Goal: Book appointment/travel/reservation

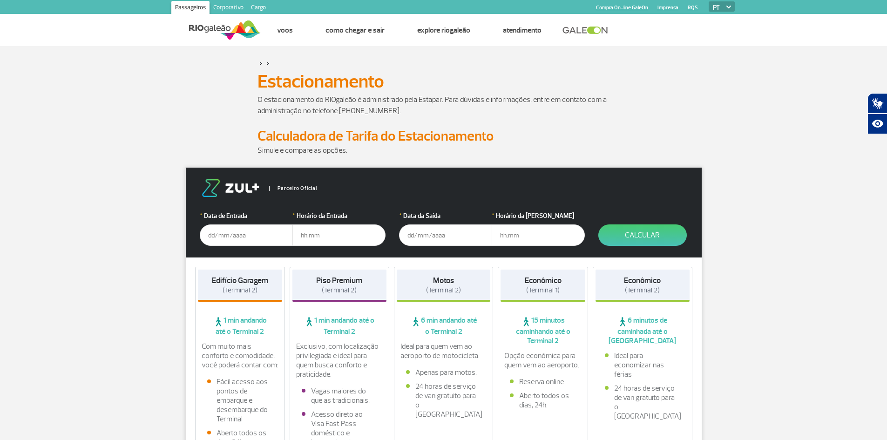
click at [224, 235] on input "text" at bounding box center [246, 234] width 93 height 21
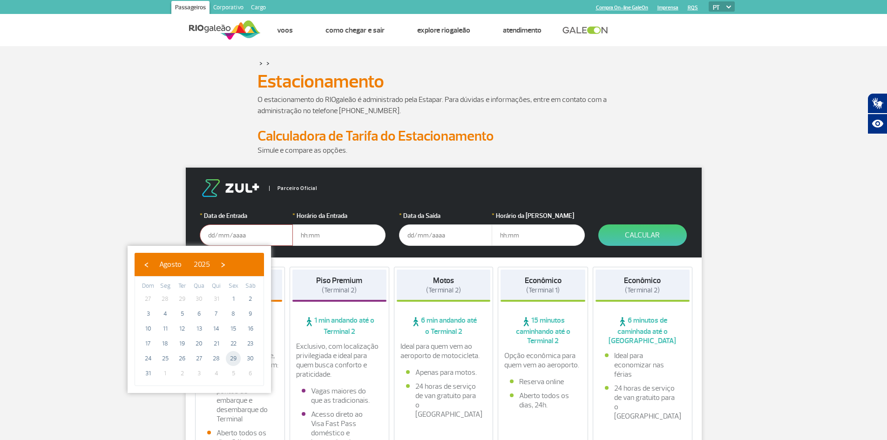
click at [232, 355] on span "29" at bounding box center [233, 358] width 15 height 15
type input "[DATE]"
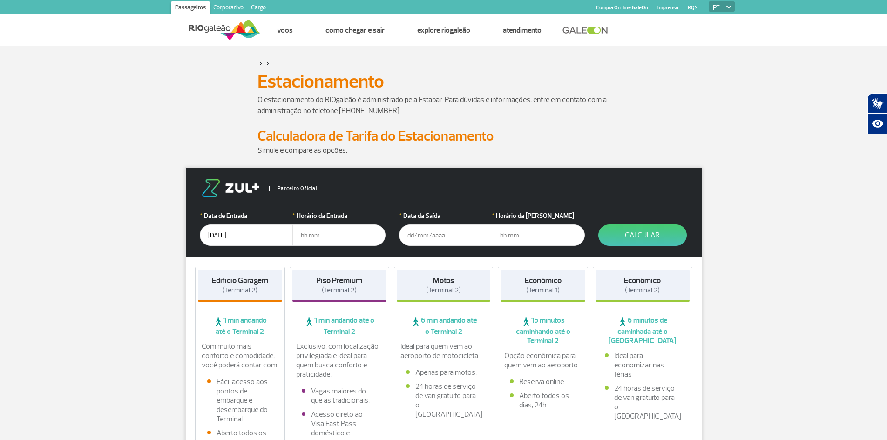
click at [316, 239] on input "text" at bounding box center [338, 234] width 93 height 21
type input "1"
type input "9"
type input "09:00"
click at [446, 233] on input "text" at bounding box center [445, 234] width 93 height 21
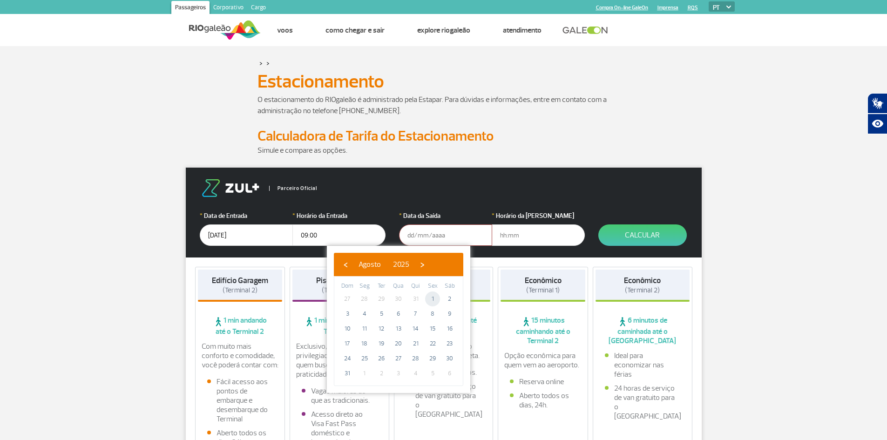
click at [436, 297] on span "1" at bounding box center [432, 298] width 15 height 15
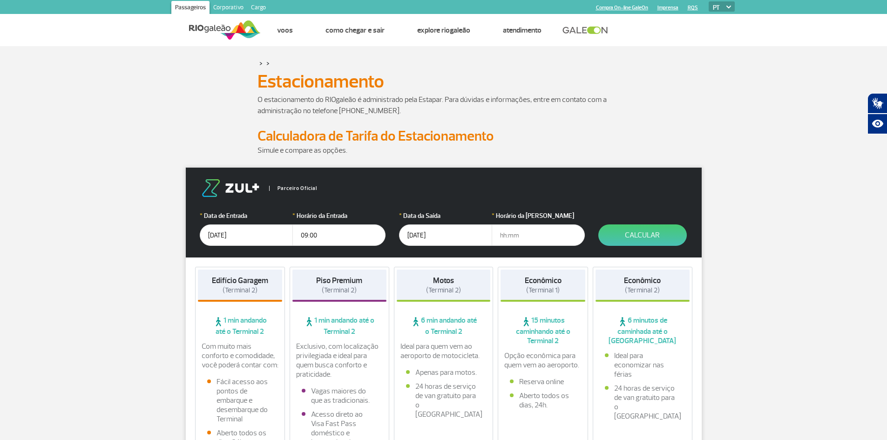
click at [512, 230] on input "text" at bounding box center [537, 234] width 93 height 21
click at [422, 230] on input "[DATE]" at bounding box center [445, 234] width 93 height 21
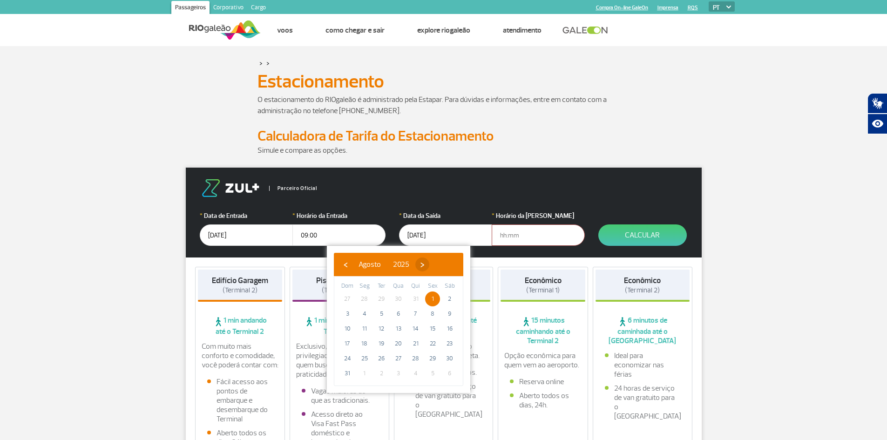
click at [429, 263] on span "›" at bounding box center [422, 264] width 14 height 14
click at [367, 298] on span "1" at bounding box center [364, 298] width 15 height 15
type input "[DATE]"
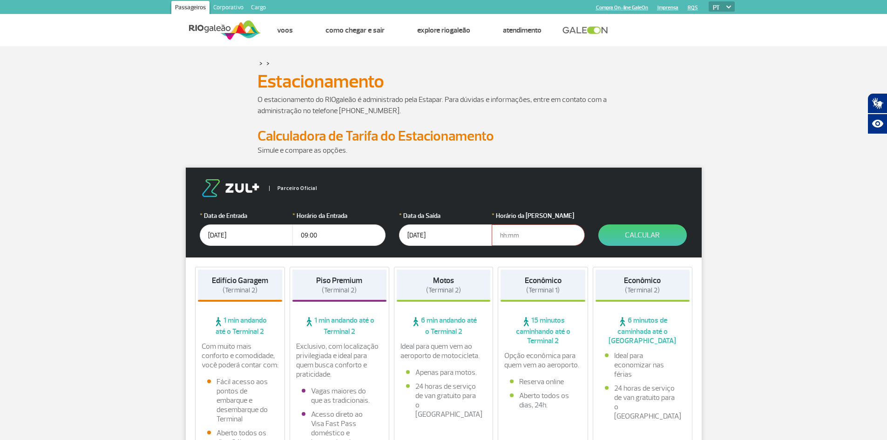
click at [525, 234] on input "text" at bounding box center [537, 234] width 93 height 21
type input "23:30"
click at [631, 231] on button "Calcular" at bounding box center [642, 234] width 88 height 21
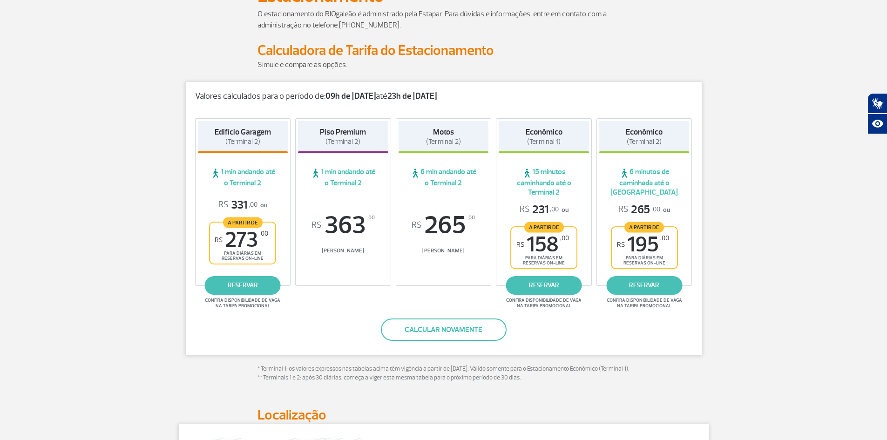
scroll to position [93, 0]
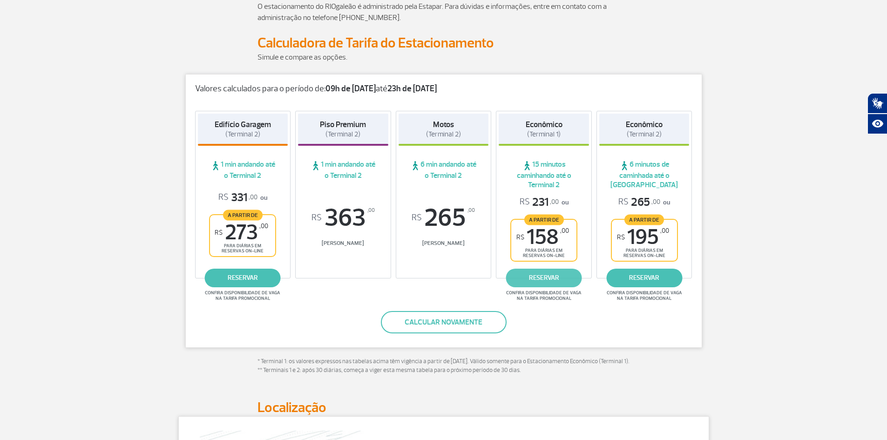
click at [555, 278] on link "reservar" at bounding box center [544, 278] width 76 height 19
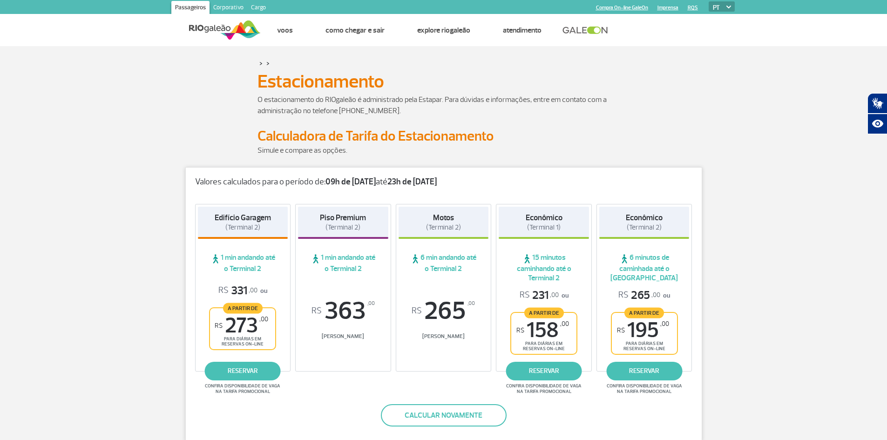
click at [210, 29] on img at bounding box center [225, 30] width 72 height 23
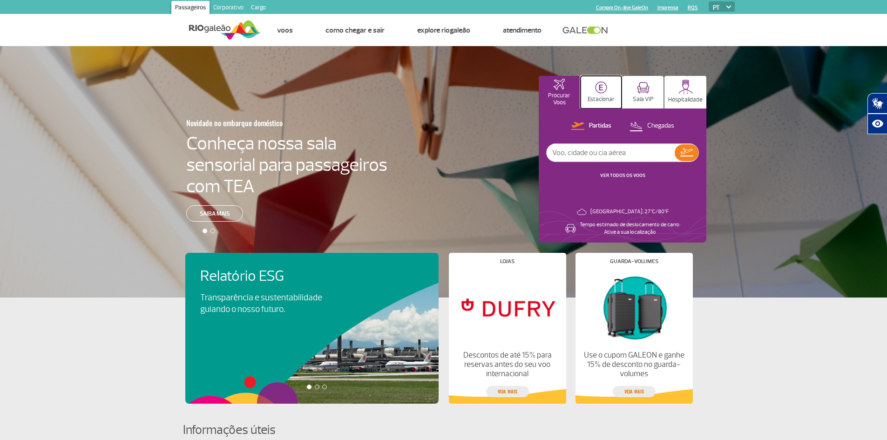
click at [604, 84] on img at bounding box center [601, 87] width 12 height 12
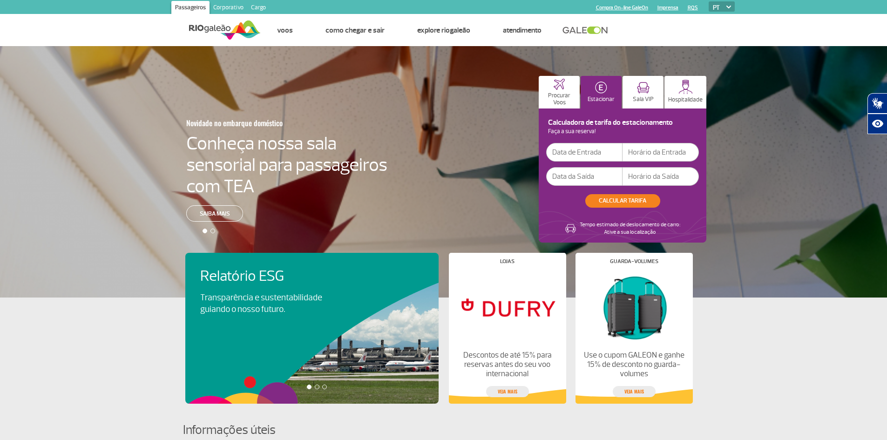
click at [581, 148] on input "text" at bounding box center [584, 152] width 76 height 19
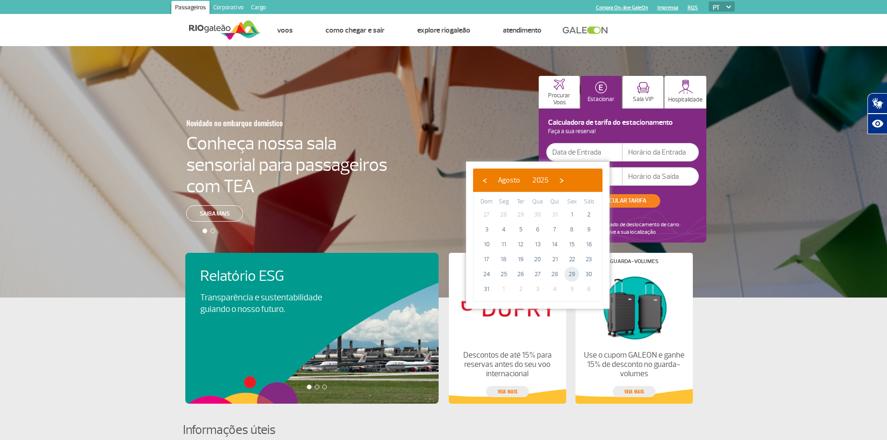
click at [568, 273] on span "29" at bounding box center [571, 274] width 15 height 15
type input "[DATE]"
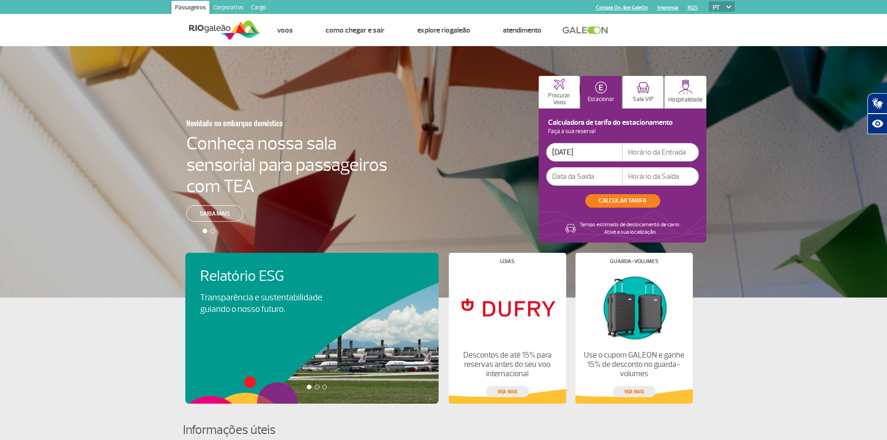
click at [634, 146] on input "text" at bounding box center [660, 152] width 76 height 19
type input "09:30"
click at [595, 174] on input "text" at bounding box center [584, 176] width 76 height 19
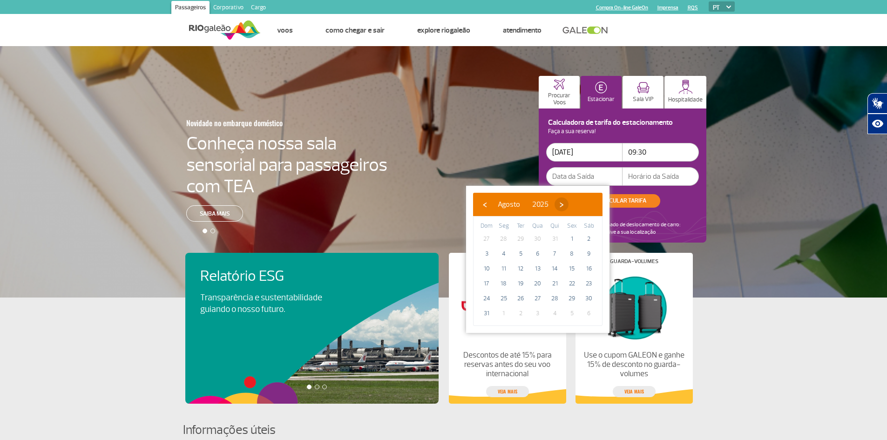
click at [568, 207] on span "›" at bounding box center [561, 204] width 14 height 14
click at [506, 236] on span "1" at bounding box center [503, 238] width 15 height 15
type input "[DATE]"
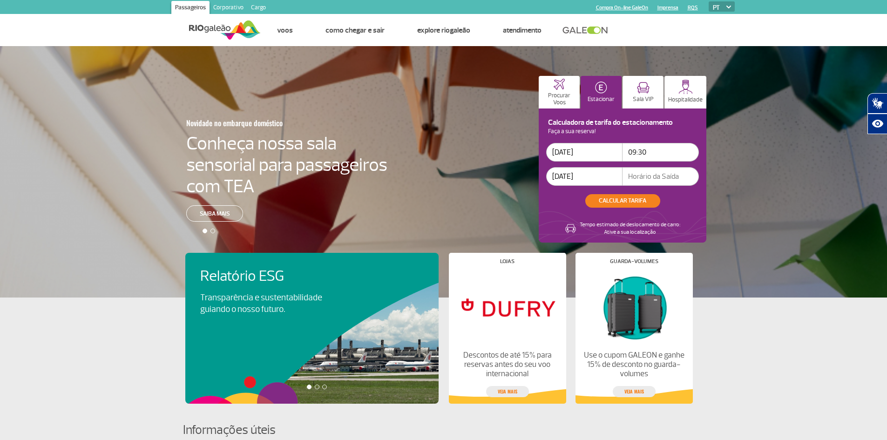
click at [666, 174] on input "text" at bounding box center [660, 176] width 76 height 19
type input "23:30"
click at [617, 203] on button "CALCULAR TARIFA" at bounding box center [622, 200] width 75 height 13
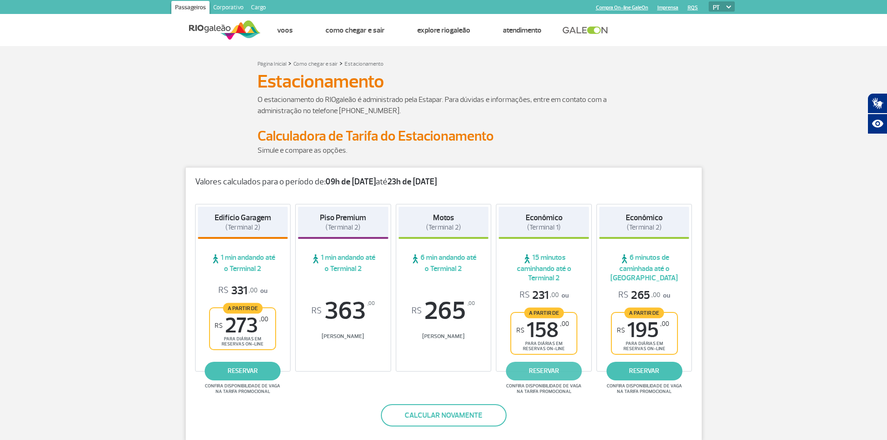
click at [527, 367] on link "reservar" at bounding box center [544, 371] width 76 height 19
